Goal: Navigation & Orientation: Find specific page/section

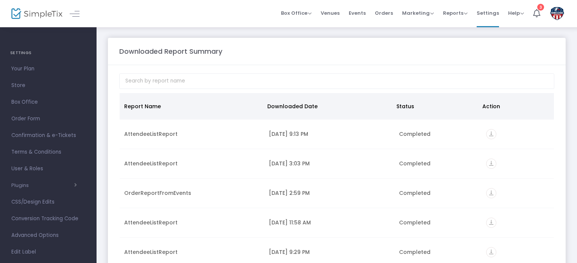
click at [250, 13] on div "Box Office Sell Tickets Bookings Sell Season Pass Venues Memberships Events Ord…" at bounding box center [337, 13] width 480 height 27
